Goal: Task Accomplishment & Management: Use online tool/utility

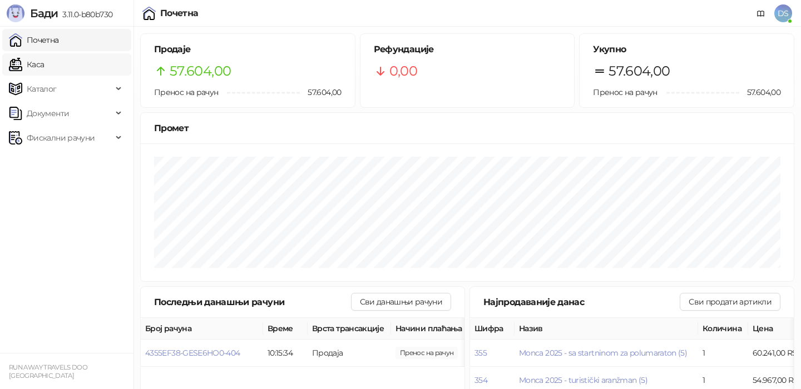
click at [44, 62] on link "Каса" at bounding box center [26, 64] width 35 height 22
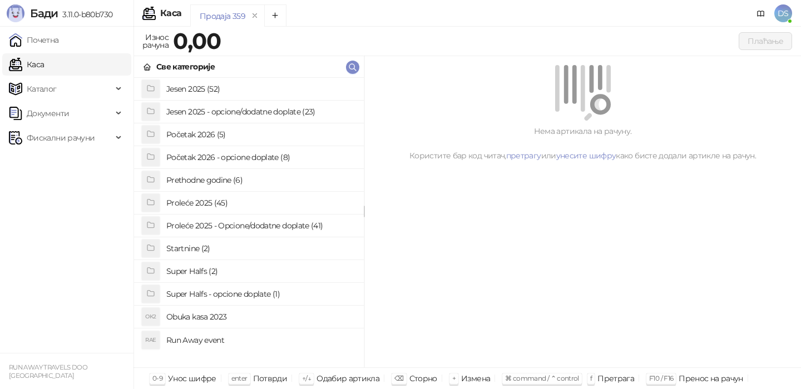
click at [209, 91] on h4 "Jesen 2025 (52)" at bounding box center [260, 89] width 189 height 18
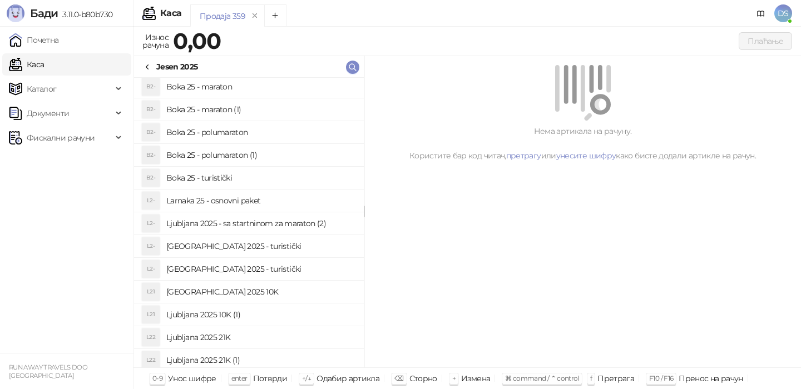
scroll to position [278, 0]
click at [227, 314] on h4 "Ljubljana 2025 10K (1)" at bounding box center [260, 313] width 189 height 18
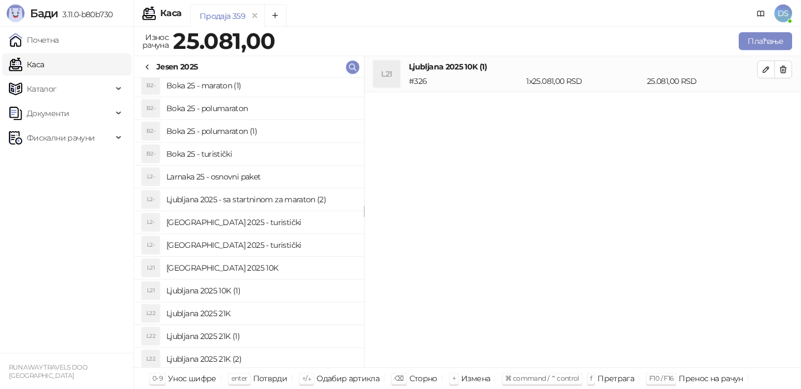
scroll to position [310, 0]
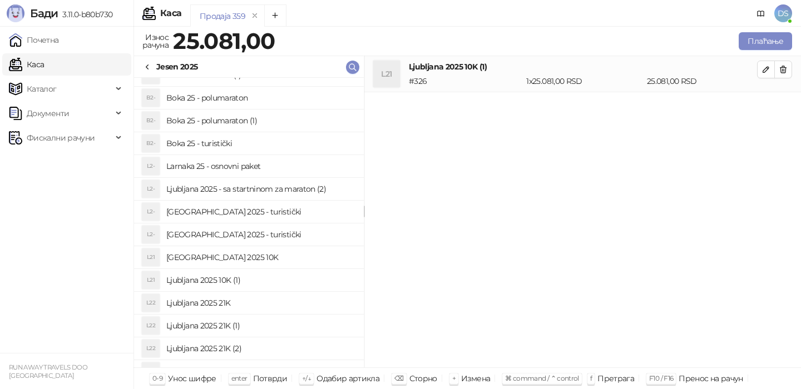
click at [229, 261] on h4 "[GEOGRAPHIC_DATA] 2025 10K" at bounding box center [260, 258] width 189 height 18
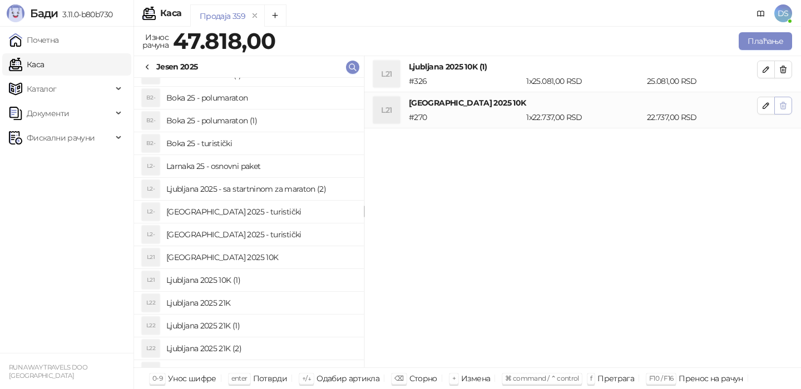
click at [787, 73] on icon "button" at bounding box center [783, 69] width 9 height 9
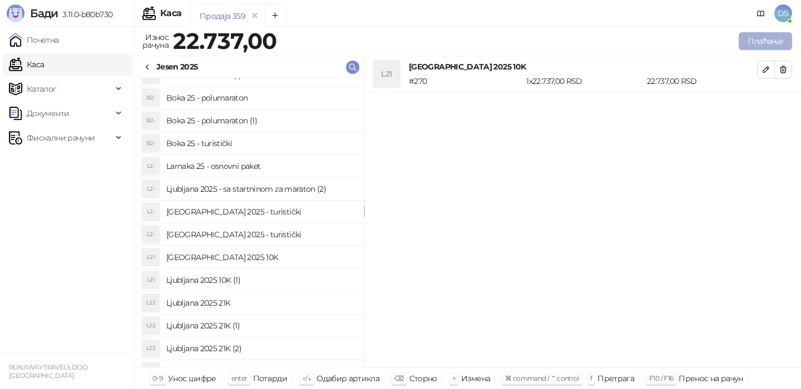
click at [782, 37] on button "Плаћање" at bounding box center [765, 41] width 53 height 18
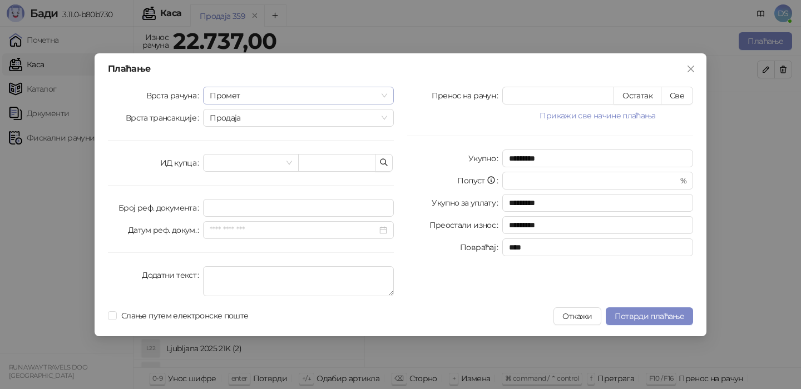
click at [298, 102] on span "Промет" at bounding box center [298, 95] width 177 height 17
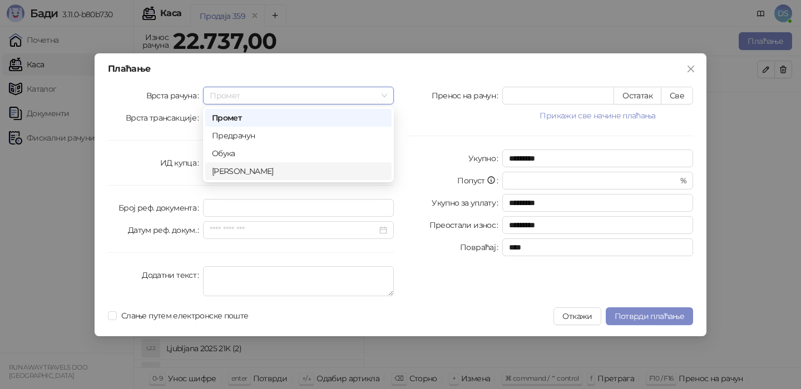
click at [265, 170] on div "[PERSON_NAME]" at bounding box center [298, 171] width 173 height 12
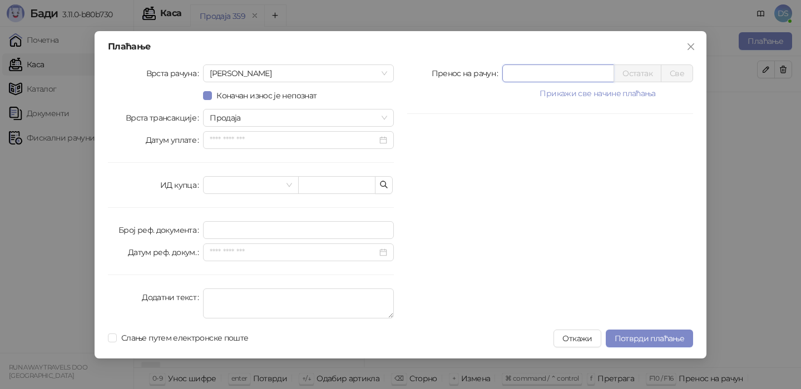
drag, startPoint x: 520, startPoint y: 72, endPoint x: 461, endPoint y: 72, distance: 59.5
click at [466, 72] on div "Пренос на рачун * Остатак Све" at bounding box center [550, 74] width 286 height 18
type input "****"
click at [249, 298] on textarea "Додатни текст" at bounding box center [298, 304] width 191 height 30
type textarea "**********"
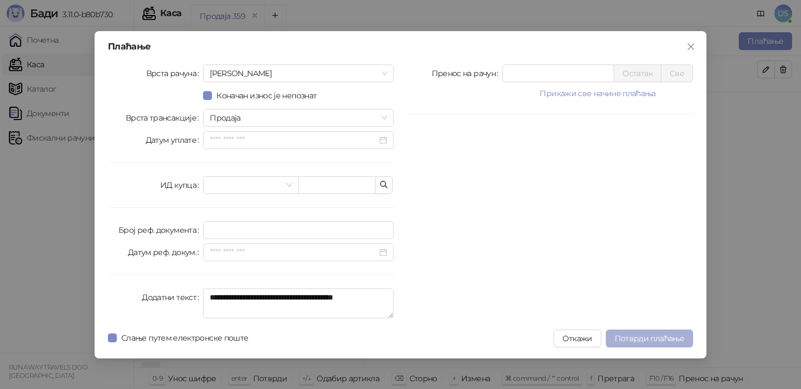
click at [654, 331] on button "Потврди плаћање" at bounding box center [649, 339] width 87 height 18
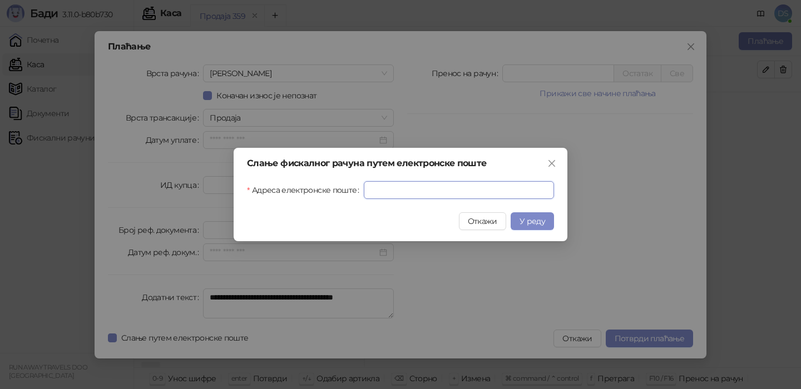
click at [379, 192] on input "Адреса електронске поште" at bounding box center [459, 190] width 190 height 18
paste input "**********"
type input "**********"
click at [542, 222] on span "У реду" at bounding box center [533, 221] width 26 height 10
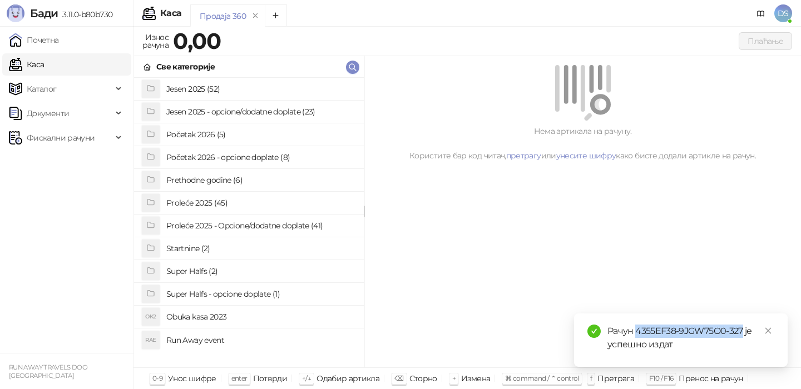
drag, startPoint x: 743, startPoint y: 332, endPoint x: 636, endPoint y: 333, distance: 106.3
click at [636, 333] on div "Рачун 4355EF38-9JGW75O0-327 је успешно издат" at bounding box center [690, 338] width 167 height 27
copy div "4355EF38-9JGW75O0-327"
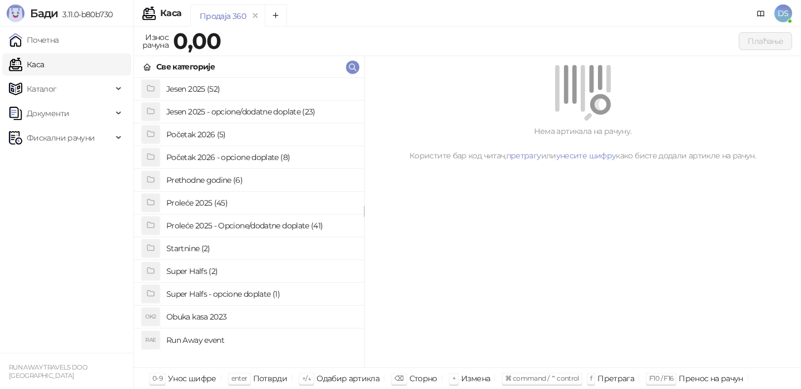
click at [197, 93] on h4 "Jesen 2025 (52)" at bounding box center [260, 89] width 189 height 18
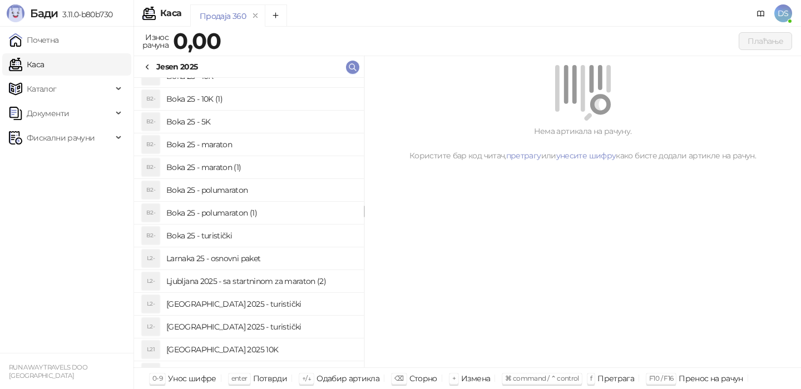
scroll to position [285, 0]
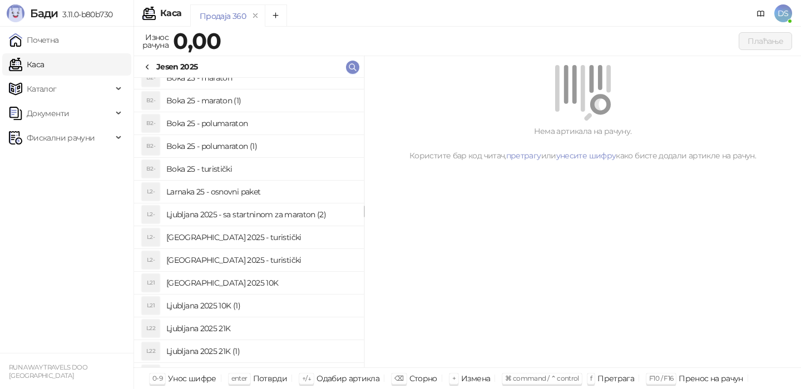
click at [219, 291] on h4 "[GEOGRAPHIC_DATA] 2025 10K" at bounding box center [260, 283] width 189 height 18
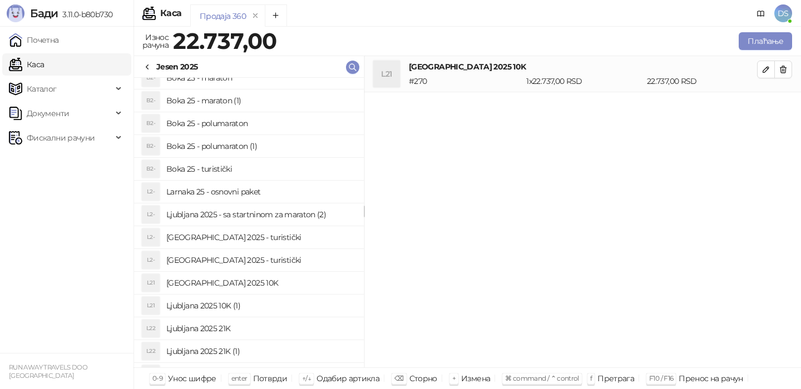
click at [185, 67] on div "Jesen 2025" at bounding box center [177, 67] width 42 height 12
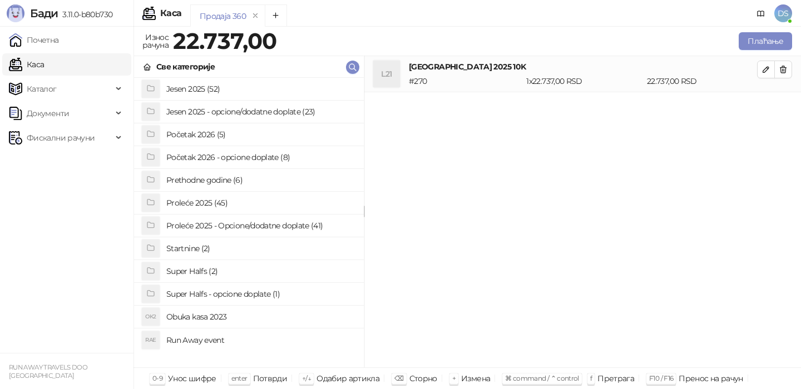
click at [191, 116] on h4 "Jesen 2025 - opcione/dodatne doplate (23)" at bounding box center [260, 112] width 189 height 18
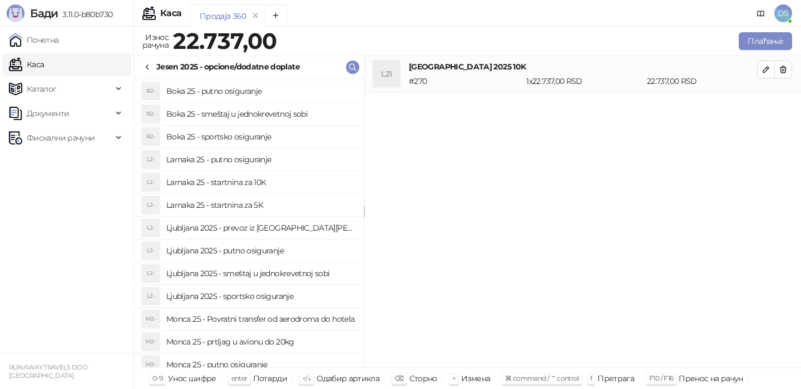
scroll to position [67, 0]
click at [210, 292] on h4 "Ljubljana 2025 - sportsko osiguranje" at bounding box center [260, 296] width 189 height 18
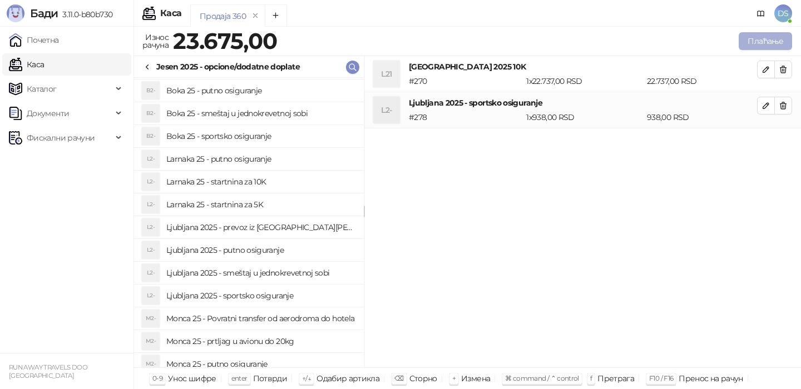
click at [752, 43] on button "Плаћање" at bounding box center [765, 41] width 53 height 18
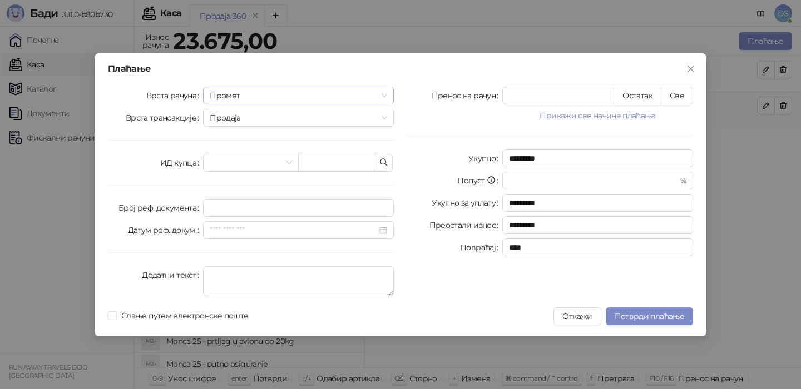
click at [358, 92] on span "Промет" at bounding box center [298, 95] width 177 height 17
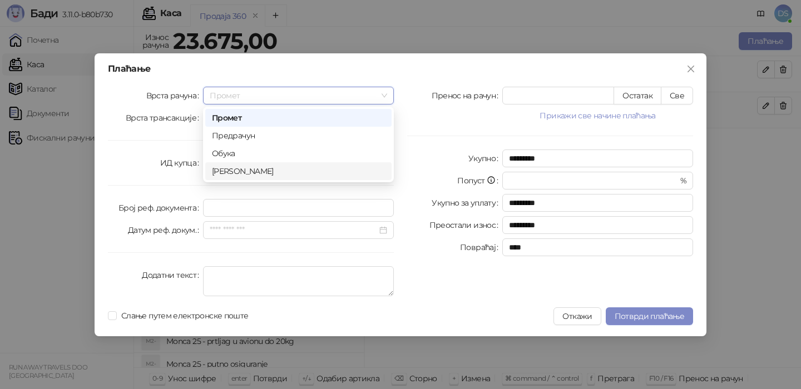
click at [276, 174] on div "[PERSON_NAME]" at bounding box center [298, 171] width 173 height 12
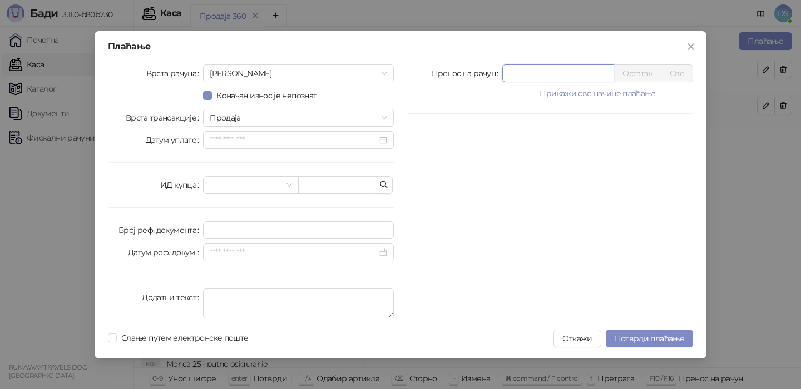
drag, startPoint x: 536, startPoint y: 70, endPoint x: 473, endPoint y: 68, distance: 62.3
click at [473, 68] on div "Пренос на рачун * Остатак Све" at bounding box center [550, 74] width 286 height 18
type input "****"
click at [274, 301] on textarea "Додатни текст" at bounding box center [298, 304] width 191 height 30
type textarea "**********"
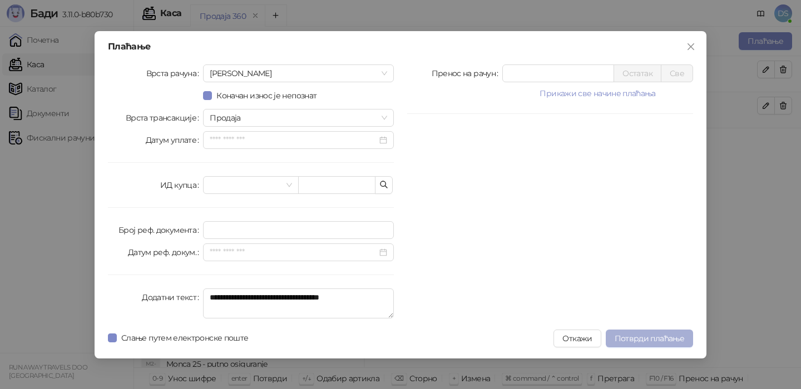
click at [654, 338] on span "Потврди плаћање" at bounding box center [650, 339] width 70 height 10
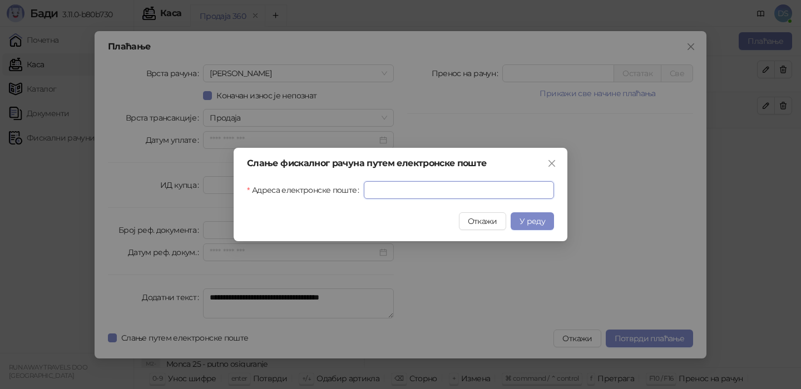
click at [398, 196] on input "Адреса електронске поште" at bounding box center [459, 190] width 190 height 18
paste input "**********"
type input "**********"
click at [539, 223] on span "У реду" at bounding box center [533, 221] width 26 height 10
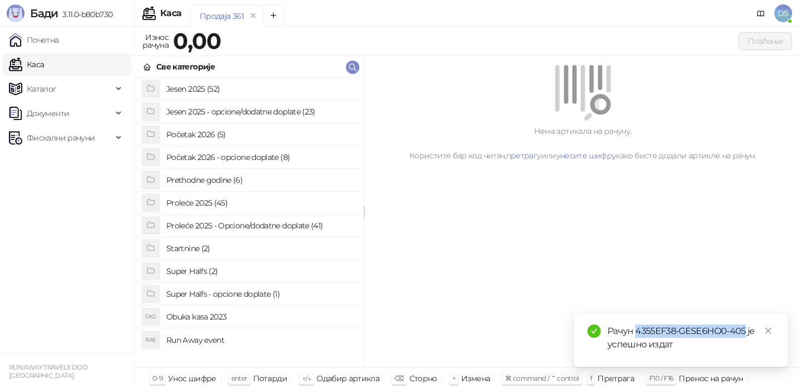
drag, startPoint x: 743, startPoint y: 330, endPoint x: 635, endPoint y: 331, distance: 108.5
click at [635, 332] on div "Рачун 4355EF38-GESE6HO0-405 је успешно издат" at bounding box center [690, 338] width 167 height 27
copy div "4355EF38-GESE6HO0-405"
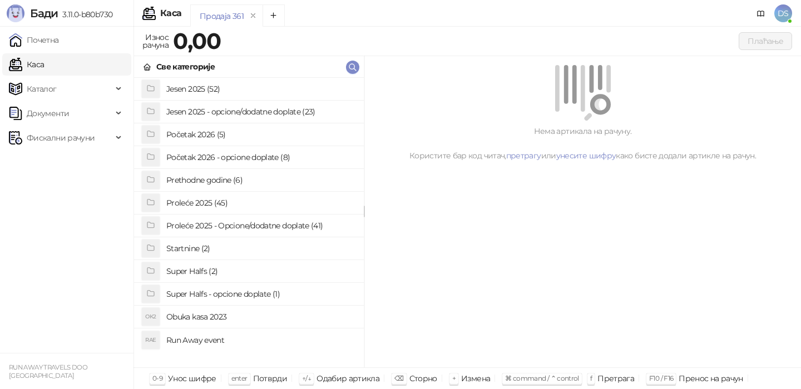
click at [224, 95] on h4 "Jesen 2025 (52)" at bounding box center [260, 89] width 189 height 18
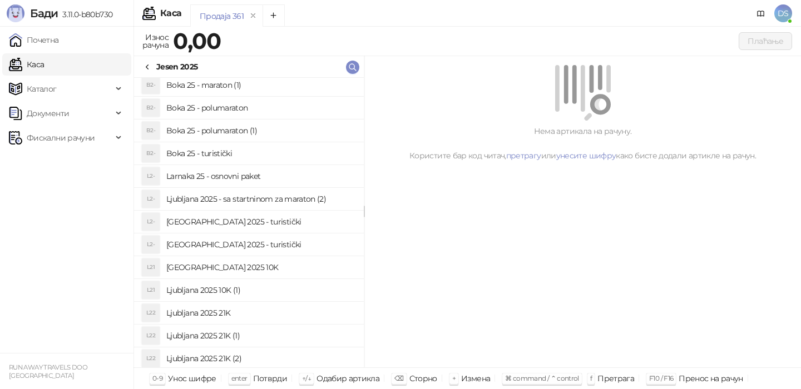
scroll to position [300, 0]
click at [223, 177] on h4 "Larnaka 25 - osnovni paket" at bounding box center [260, 177] width 189 height 18
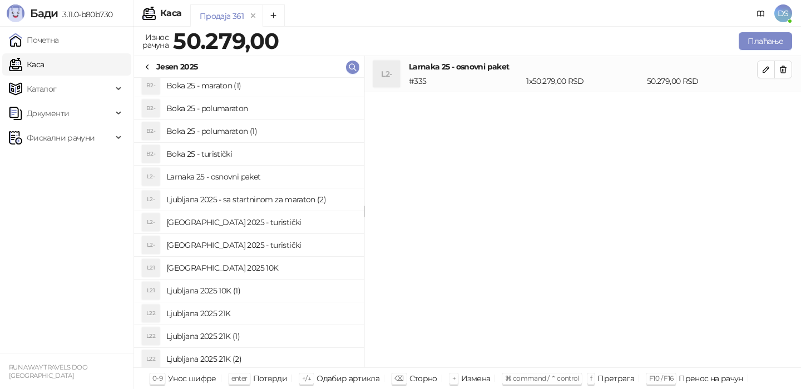
click at [157, 68] on div "Jesen 2025" at bounding box center [177, 67] width 42 height 12
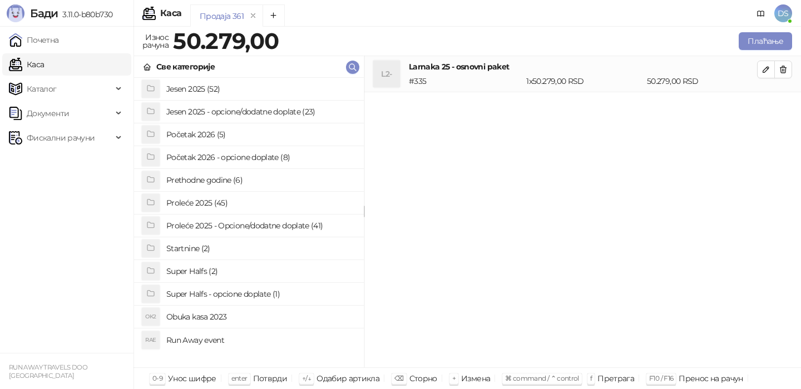
click at [191, 115] on h4 "Jesen 2025 - opcione/dodatne doplate (23)" at bounding box center [260, 112] width 189 height 18
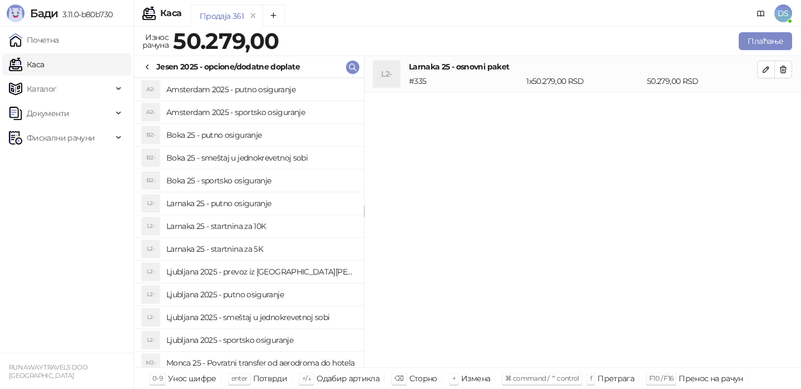
scroll to position [23, 0]
click at [254, 254] on h4 "Larnaka 25 - startnina za 5K" at bounding box center [260, 248] width 189 height 18
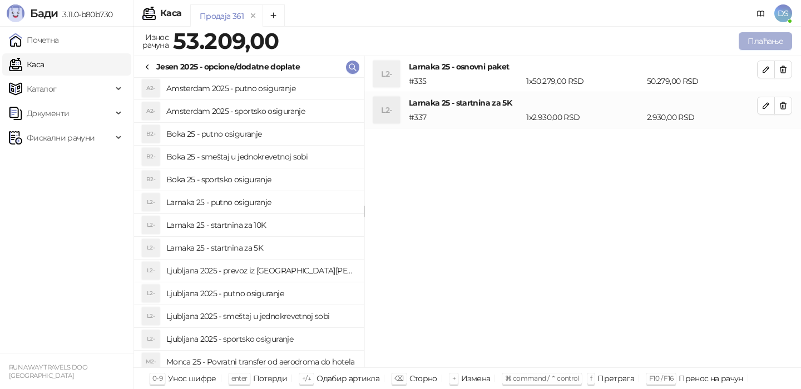
click at [747, 48] on button "Плаћање" at bounding box center [765, 41] width 53 height 18
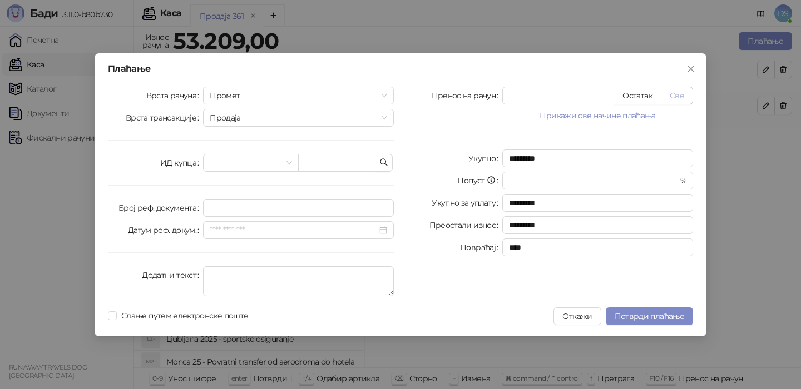
click at [677, 100] on button "Све" at bounding box center [677, 96] width 32 height 18
type input "*****"
type input "****"
click at [330, 279] on textarea "Додатни текст" at bounding box center [298, 281] width 191 height 30
type textarea "**********"
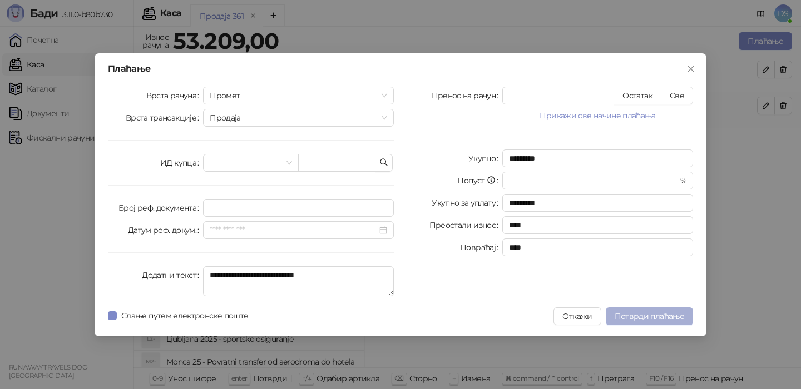
click at [634, 314] on span "Потврди плаћање" at bounding box center [650, 317] width 70 height 10
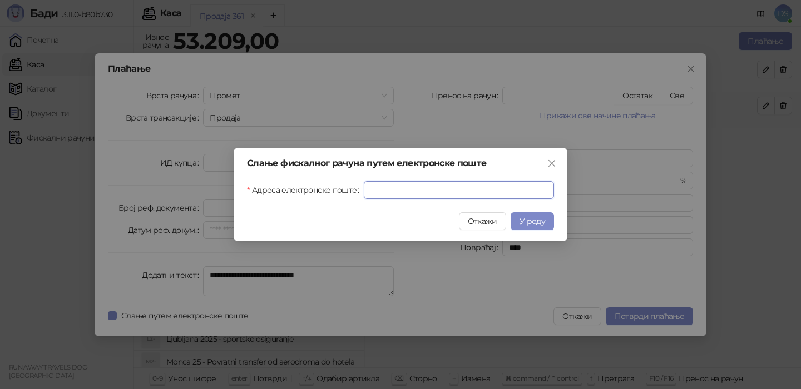
click at [483, 190] on input "Адреса електронске поште" at bounding box center [459, 190] width 190 height 18
paste input "**********"
type input "**********"
click at [539, 219] on span "У реду" at bounding box center [533, 221] width 26 height 10
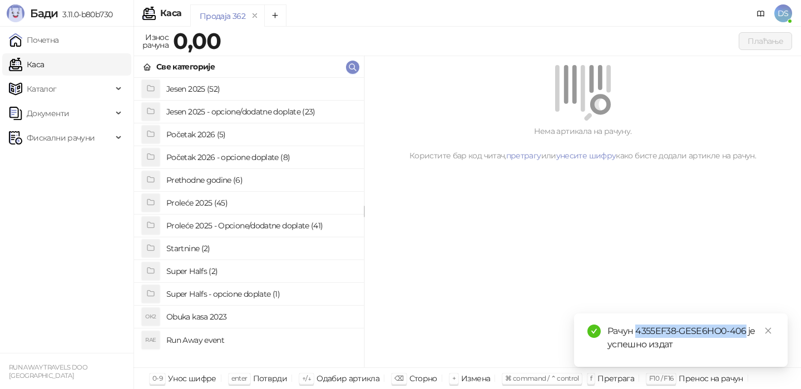
drag, startPoint x: 745, startPoint y: 331, endPoint x: 636, endPoint y: 330, distance: 108.5
click at [636, 330] on div "Рачун 4355EF38-GESE6HO0-406 је успешно издат" at bounding box center [690, 338] width 167 height 27
copy div "4355EF38-GESE6HO0-406"
